Goal: Complete application form: Complete application form

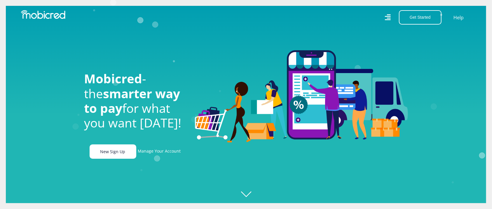
click at [118, 155] on link "New Sign Up" at bounding box center [113, 151] width 47 height 14
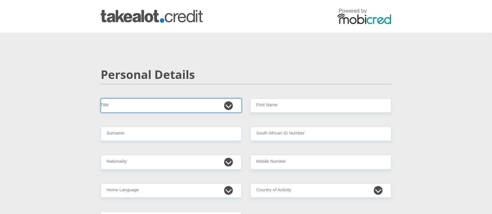
click at [177, 107] on select "Mr Ms Mrs Dr Other" at bounding box center [171, 106] width 141 height 14
select select "Mr"
click at [101, 99] on select "Mr Ms Mrs Dr Other" at bounding box center [171, 106] width 141 height 14
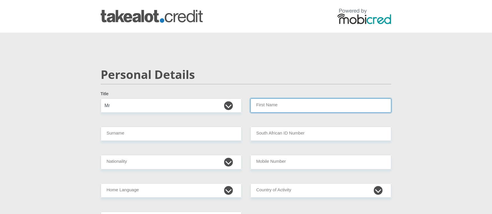
click at [273, 107] on input "First Name" at bounding box center [320, 106] width 141 height 14
type input "Kagiso"
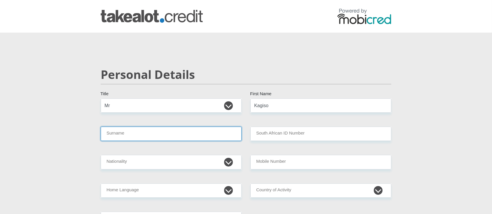
type input "Cacius"
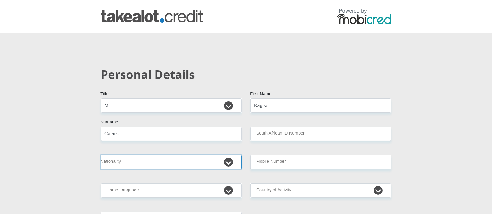
select select "ZAF"
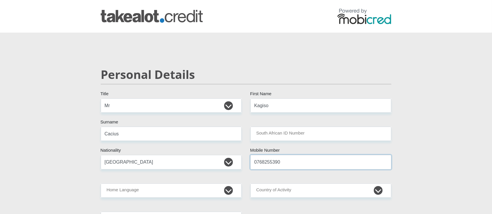
drag, startPoint x: 283, startPoint y: 165, endPoint x: 240, endPoint y: 170, distance: 42.6
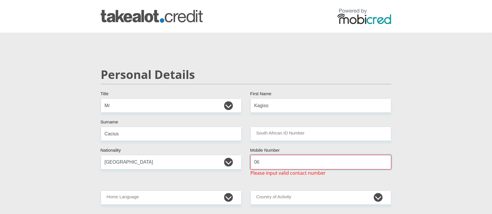
type input "0642556548"
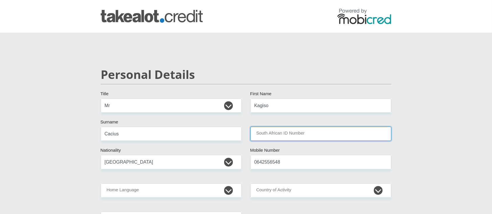
click at [279, 130] on input "South African ID Number" at bounding box center [320, 134] width 141 height 14
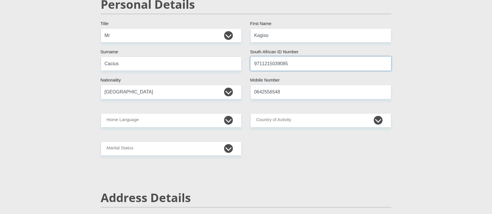
scroll to position [78, 0]
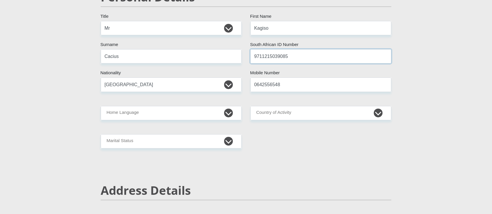
type input "9711215039085"
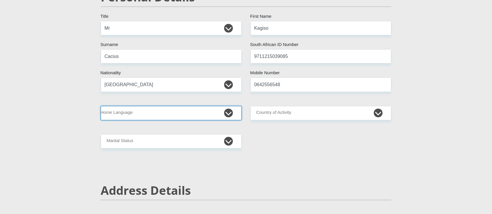
click at [180, 109] on select "Afrikaans English Sepedi South Ndebele Southern Sotho Swati Tsonga Tswana Venda…" at bounding box center [171, 113] width 141 height 14
select select "nso"
click at [101, 106] on select "Afrikaans English Sepedi South Ndebele Southern Sotho Swati Tsonga Tswana Venda…" at bounding box center [171, 113] width 141 height 14
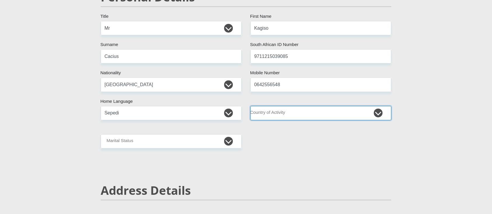
click at [273, 112] on select "South Africa Afghanistan Aland Islands Albania Algeria America Samoa American V…" at bounding box center [320, 113] width 141 height 14
